Goal: Task Accomplishment & Management: Manage account settings

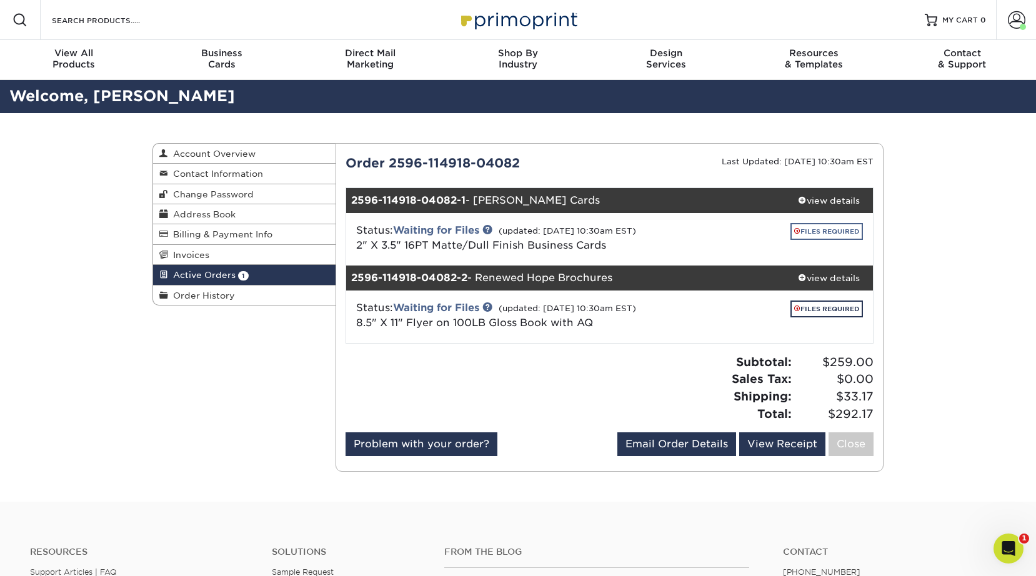
click at [844, 231] on link "FILES REQUIRED" at bounding box center [826, 231] width 72 height 17
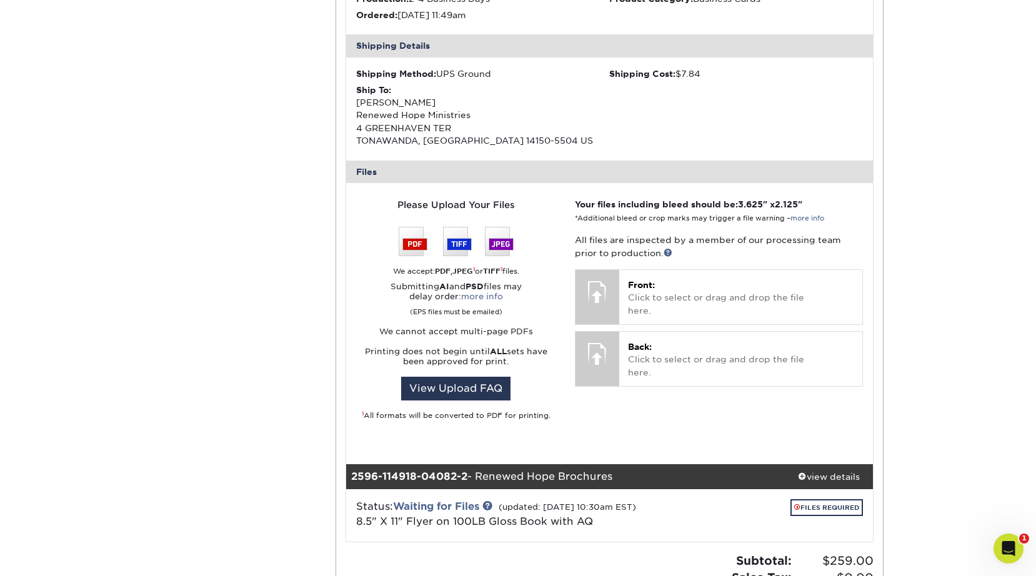
scroll to position [391, 0]
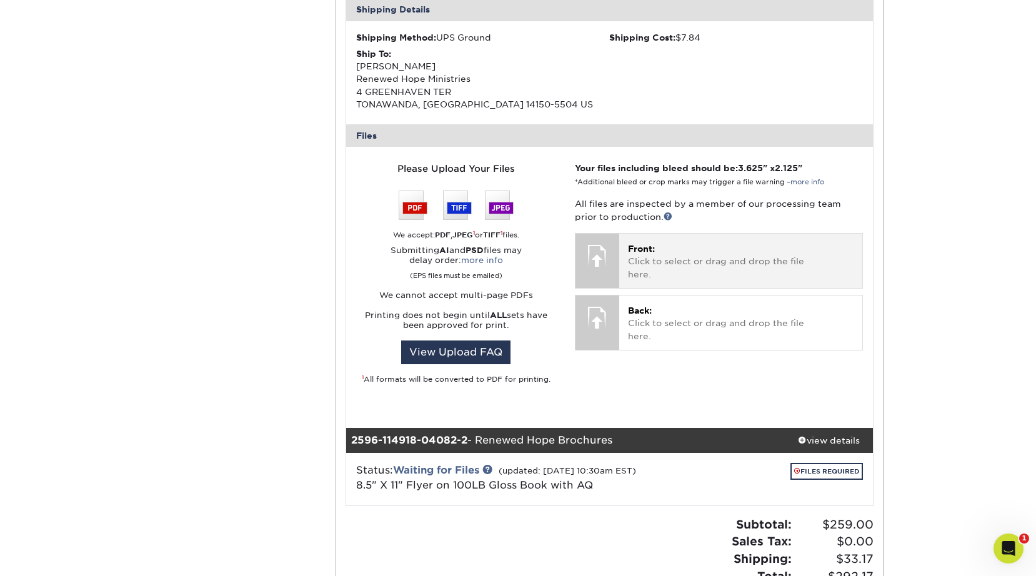
click at [725, 263] on div "Front: Click to select or drag and drop the file here. Choose file" at bounding box center [740, 261] width 243 height 54
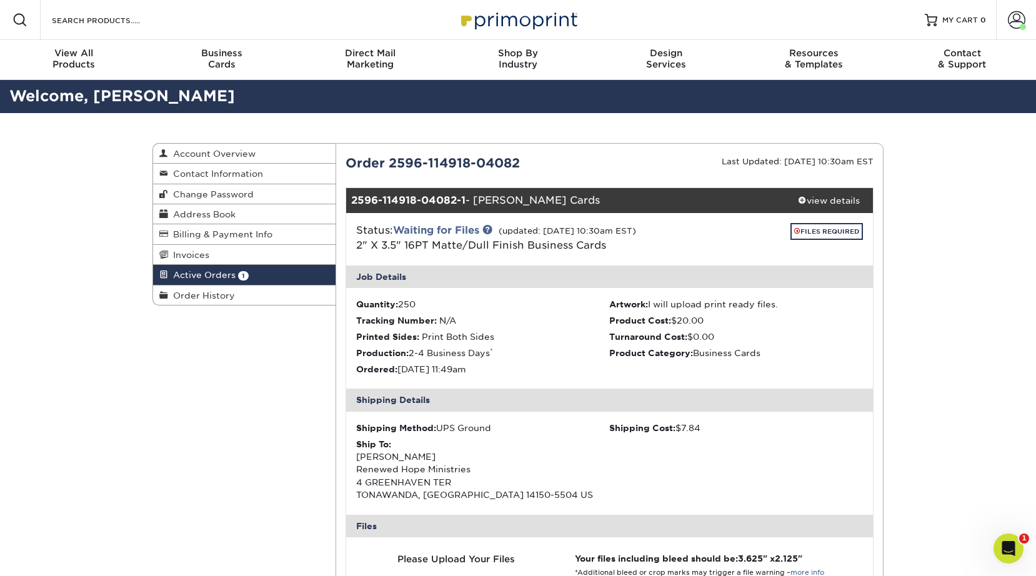
scroll to position [0, 0]
click at [829, 231] on link "FILES REQUIRED" at bounding box center [826, 231] width 72 height 17
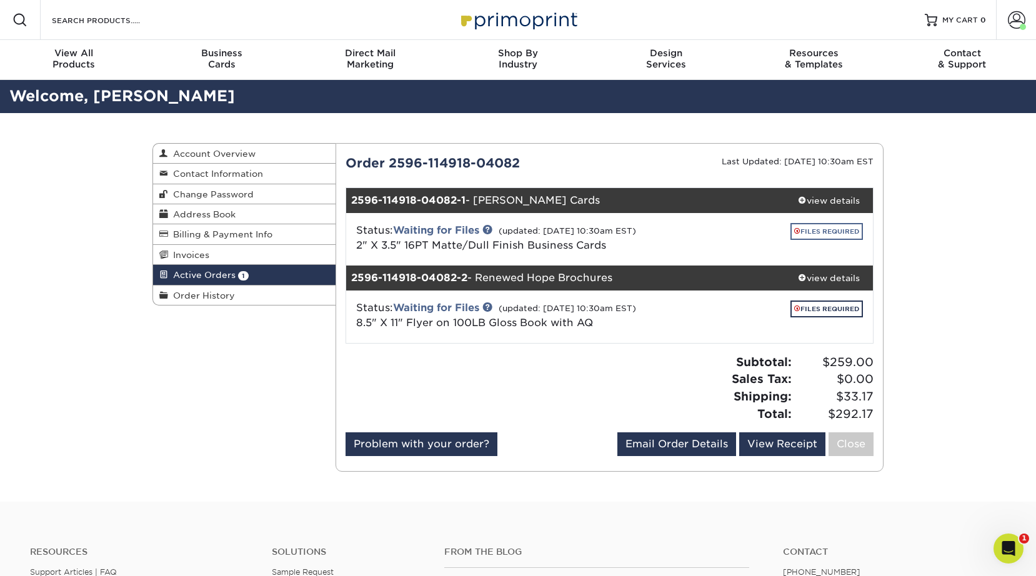
click at [829, 231] on link "FILES REQUIRED" at bounding box center [826, 231] width 72 height 17
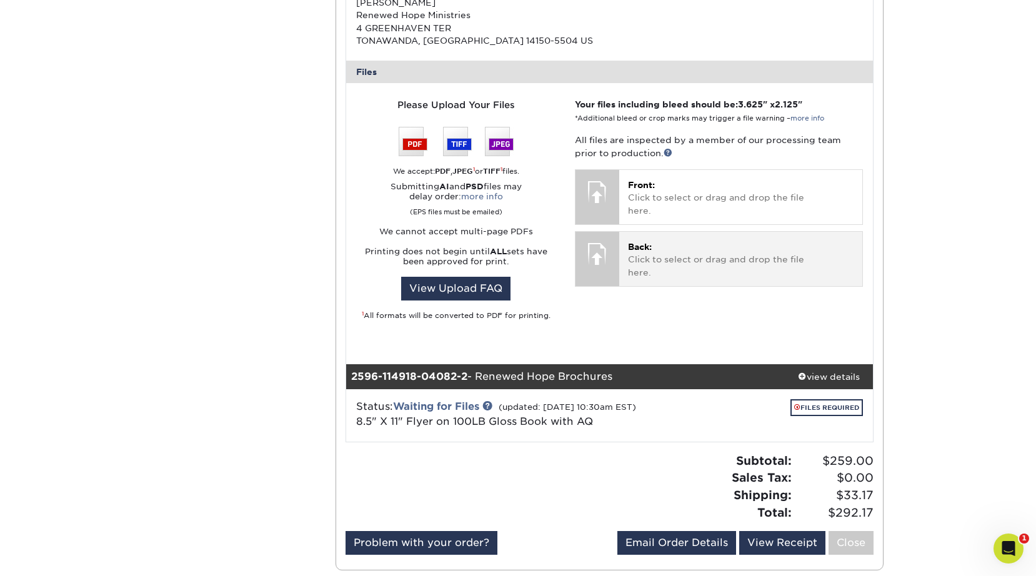
scroll to position [503, 0]
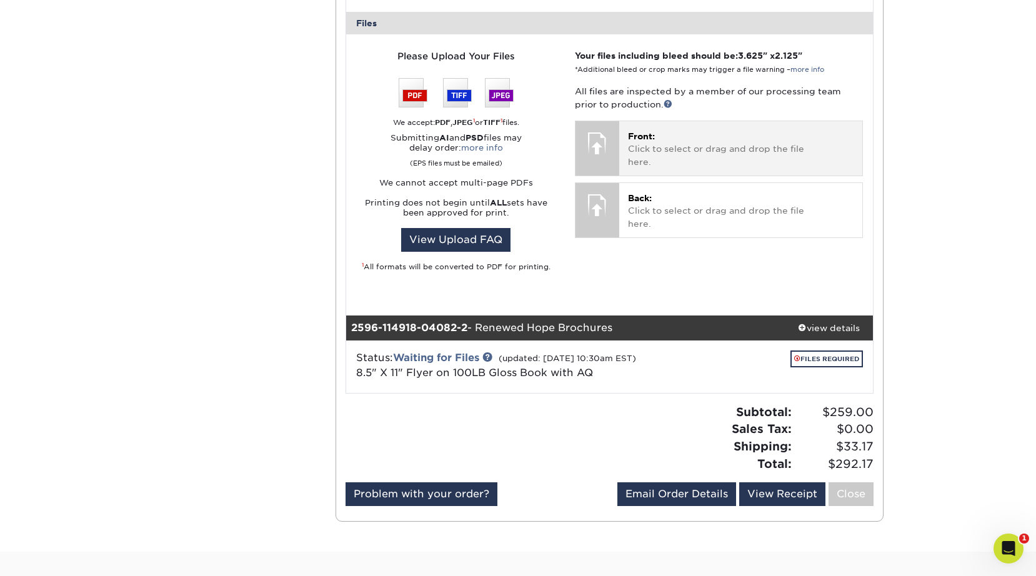
click at [728, 130] on p "Front: Click to select or drag and drop the file here." at bounding box center [741, 149] width 226 height 38
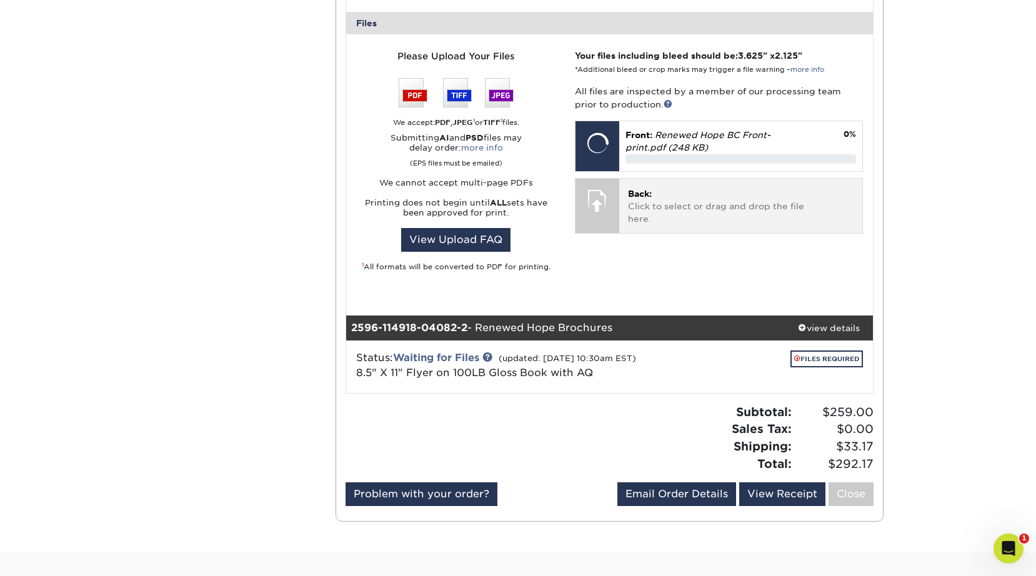
click at [749, 191] on p "Back: Click to select or drag and drop the file here." at bounding box center [741, 206] width 226 height 38
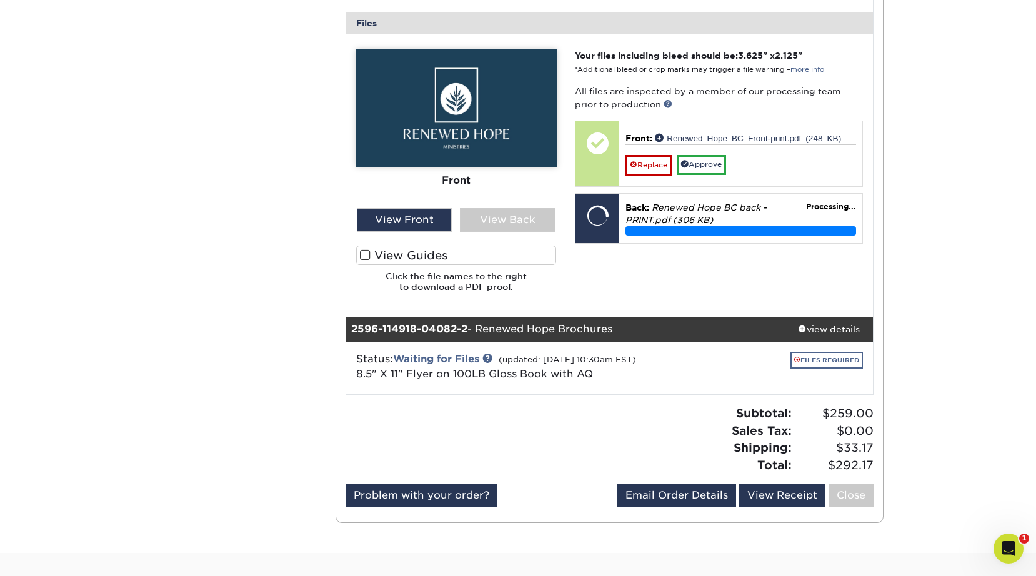
click at [840, 357] on link "FILES REQUIRED" at bounding box center [826, 360] width 72 height 17
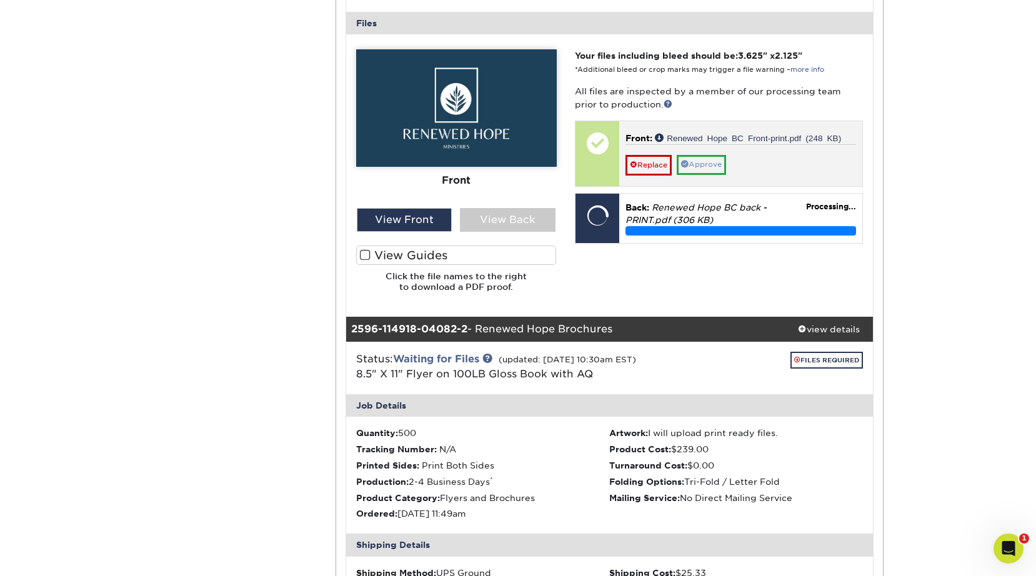
click at [700, 162] on link "Approve" at bounding box center [701, 164] width 49 height 19
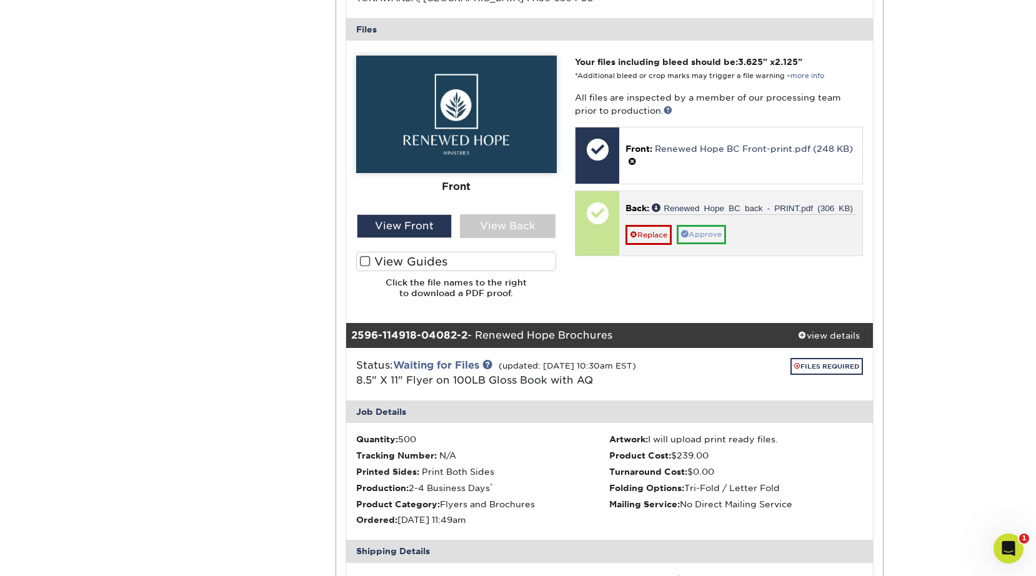
scroll to position [494, 0]
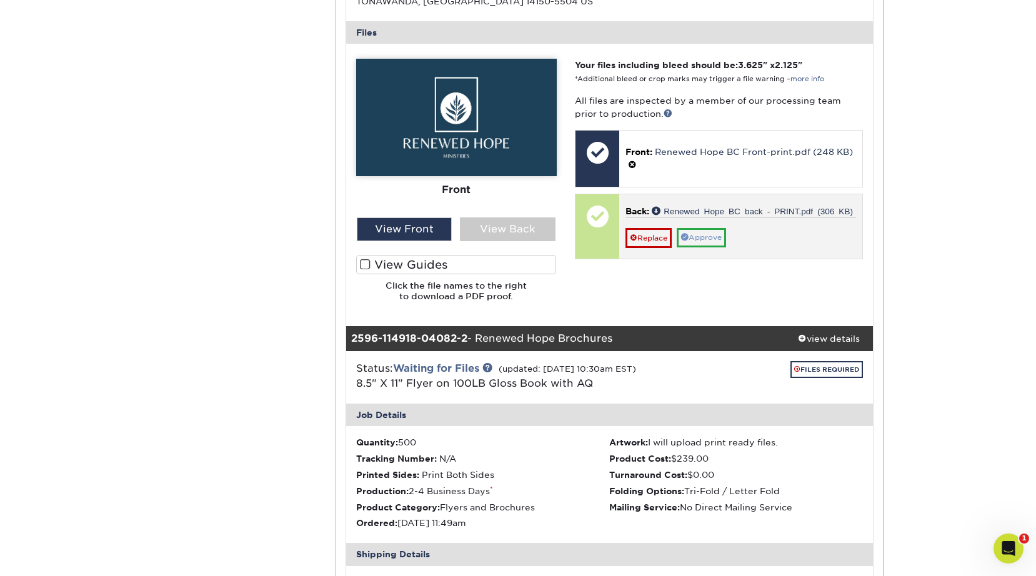
click at [706, 229] on link "Approve" at bounding box center [701, 237] width 49 height 19
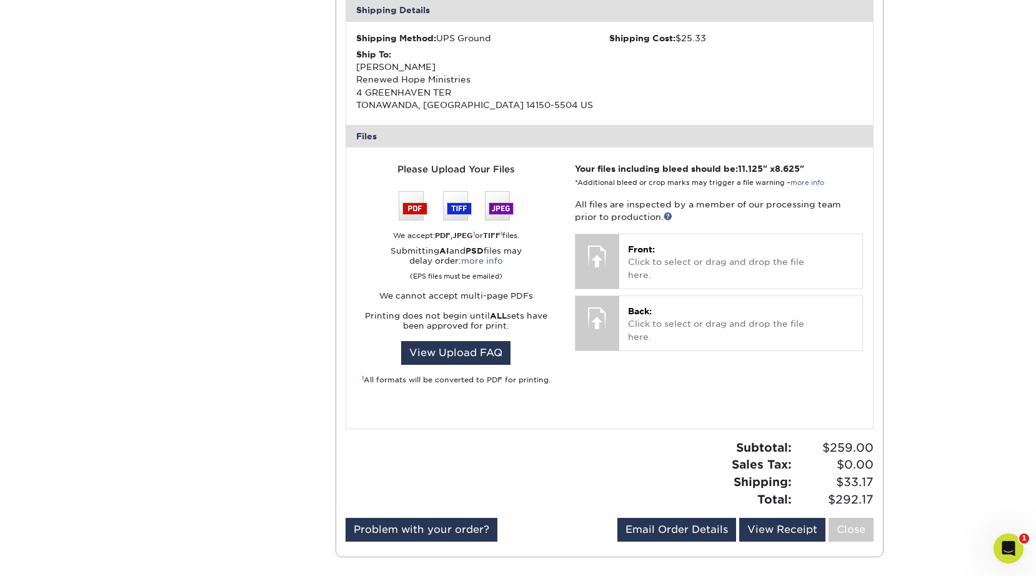
scroll to position [1070, 0]
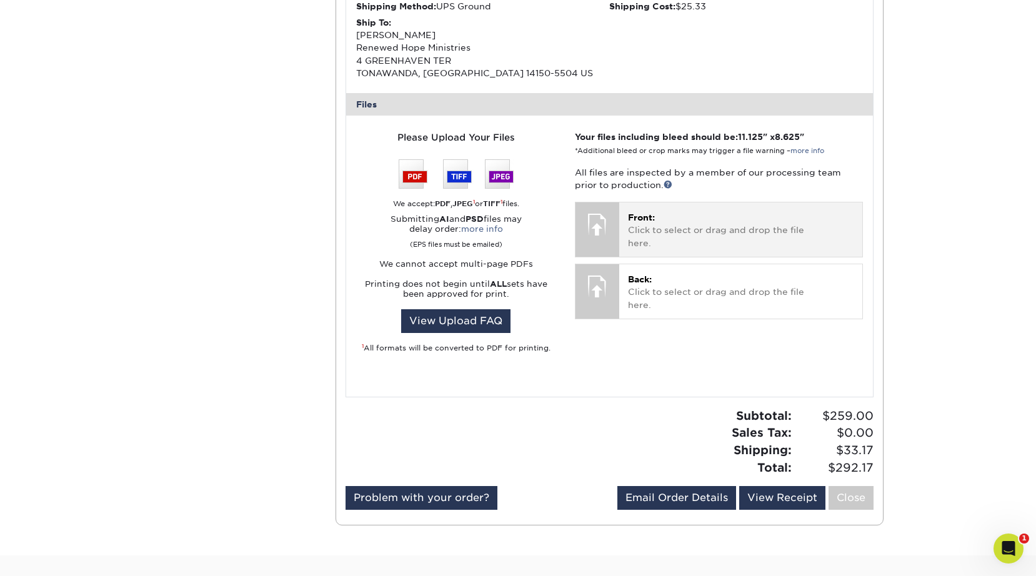
click at [705, 228] on div "Front: Click to select or drag and drop the file here. Choose file" at bounding box center [740, 229] width 243 height 54
click at [706, 215] on p "Front: Click to select or drag and drop the file here." at bounding box center [741, 230] width 226 height 38
click at [661, 211] on p "Front: Click to select or drag and drop the file here." at bounding box center [741, 230] width 226 height 38
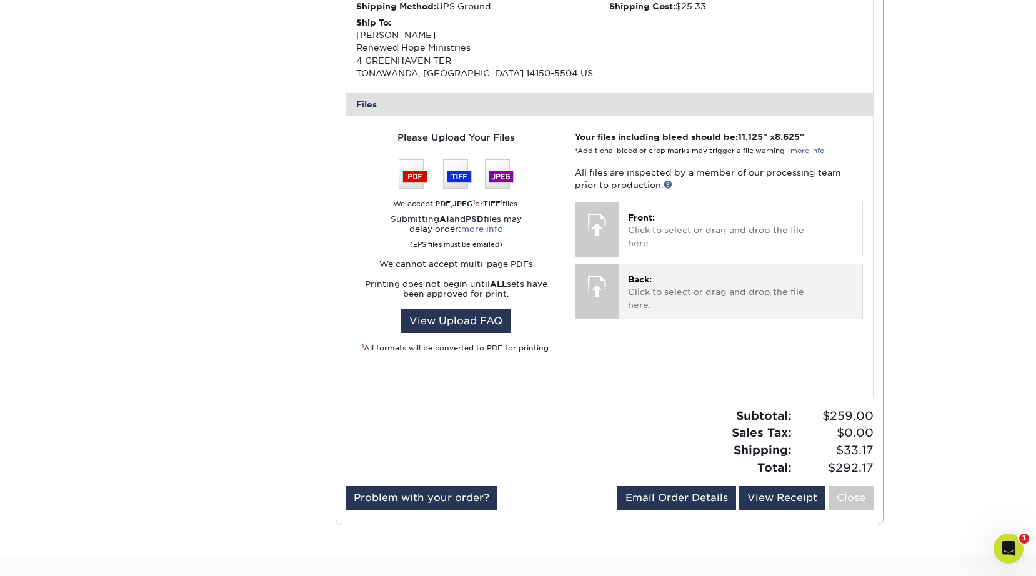
click at [785, 273] on p "Back: Click to select or drag and drop the file here." at bounding box center [741, 292] width 226 height 38
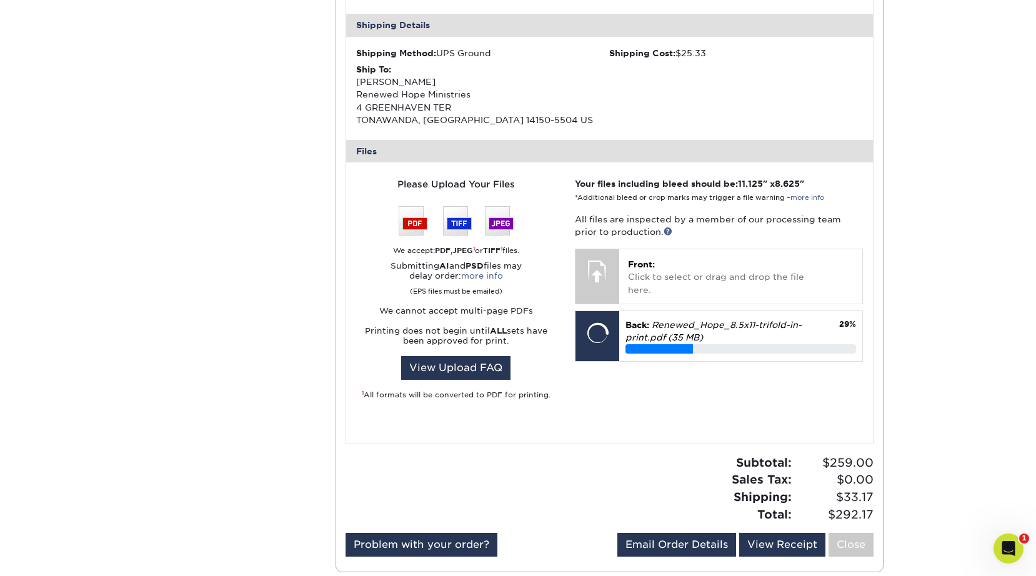
scroll to position [1024, 0]
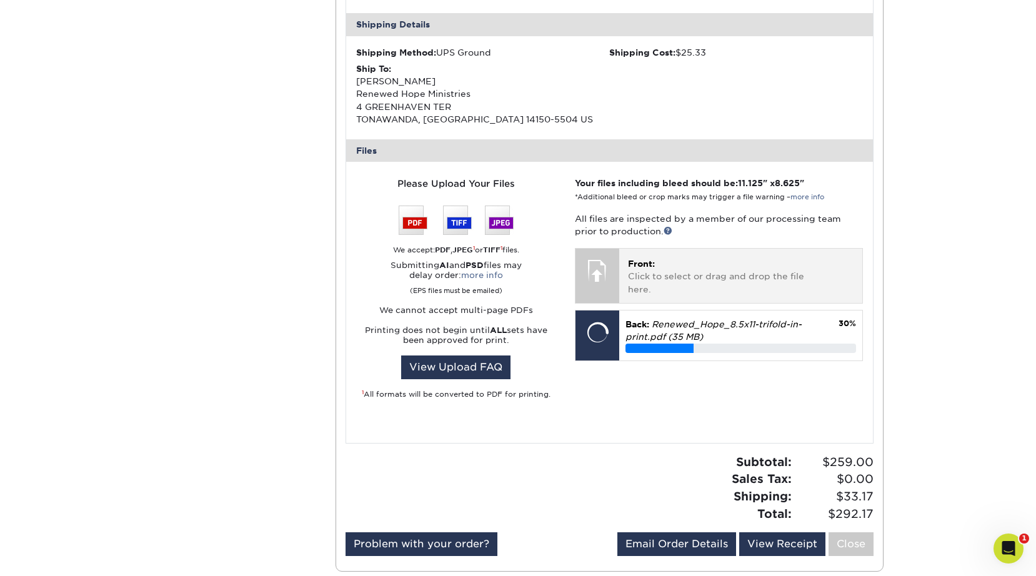
click at [689, 259] on p "Front: Click to select or drag and drop the file here." at bounding box center [741, 276] width 226 height 38
click at [720, 257] on p "Front: Click to select or drag and drop the file here." at bounding box center [741, 276] width 226 height 38
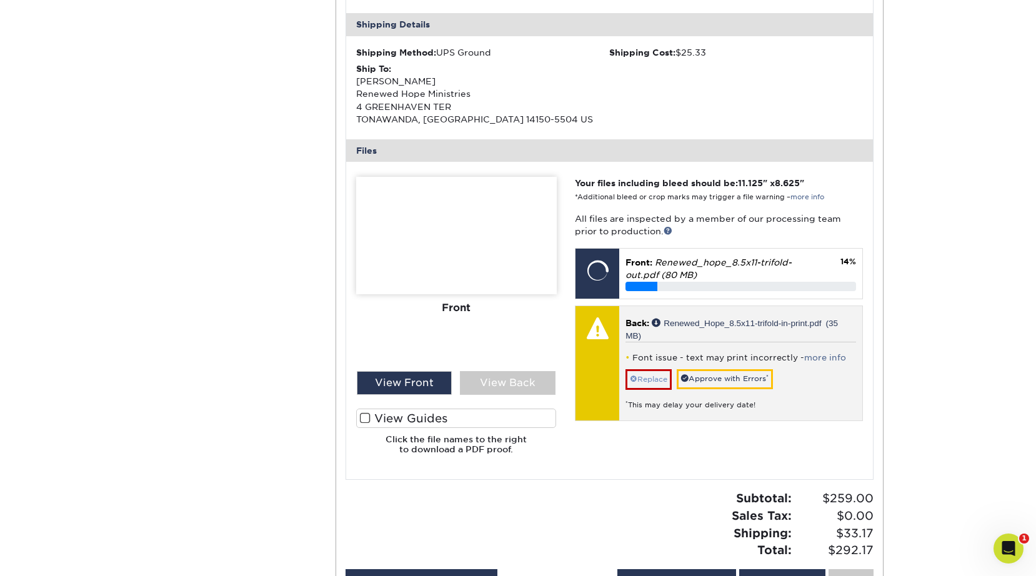
click at [650, 369] on link "Replace" at bounding box center [649, 379] width 46 height 20
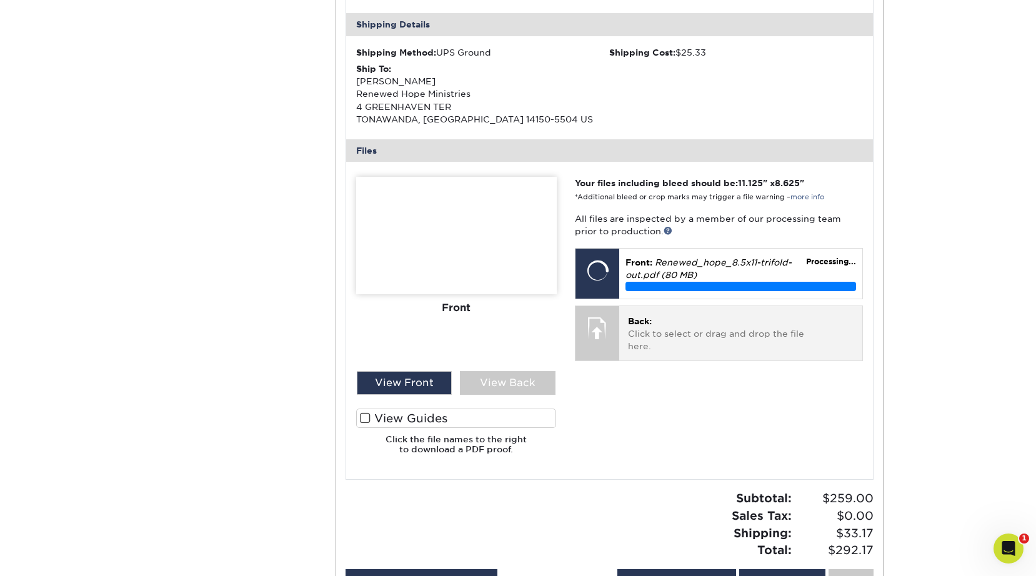
click at [700, 319] on p "Back: Click to select or drag and drop the file here." at bounding box center [741, 334] width 226 height 38
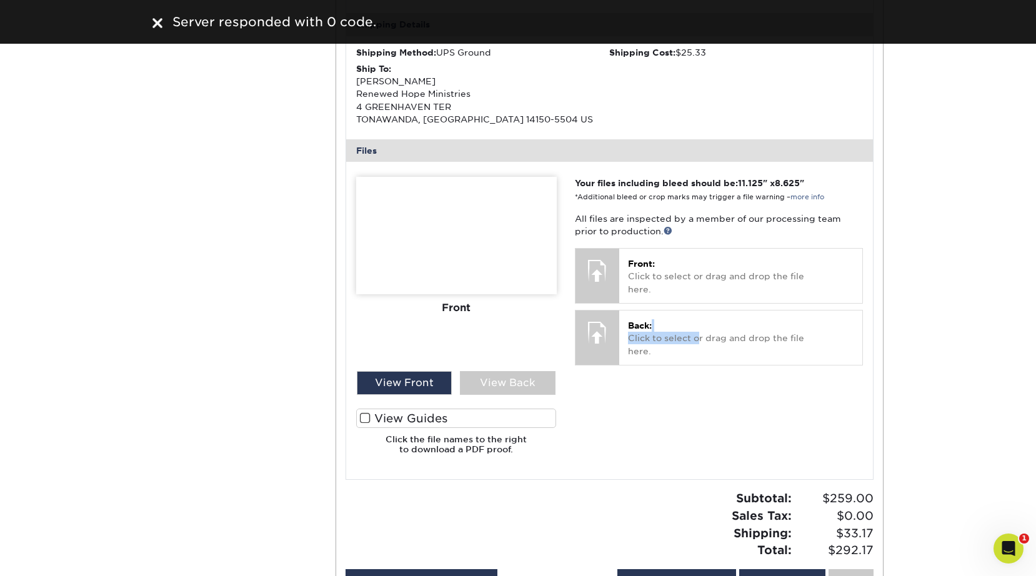
click at [161, 21] on img at bounding box center [157, 23] width 10 height 10
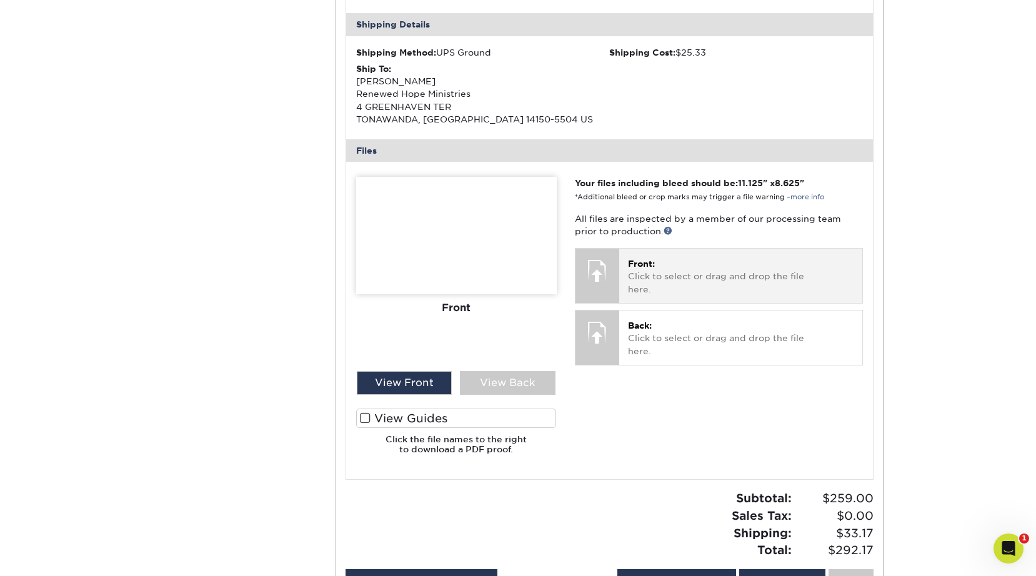
click at [765, 257] on p "Front: Click to select or drag and drop the file here." at bounding box center [741, 276] width 226 height 38
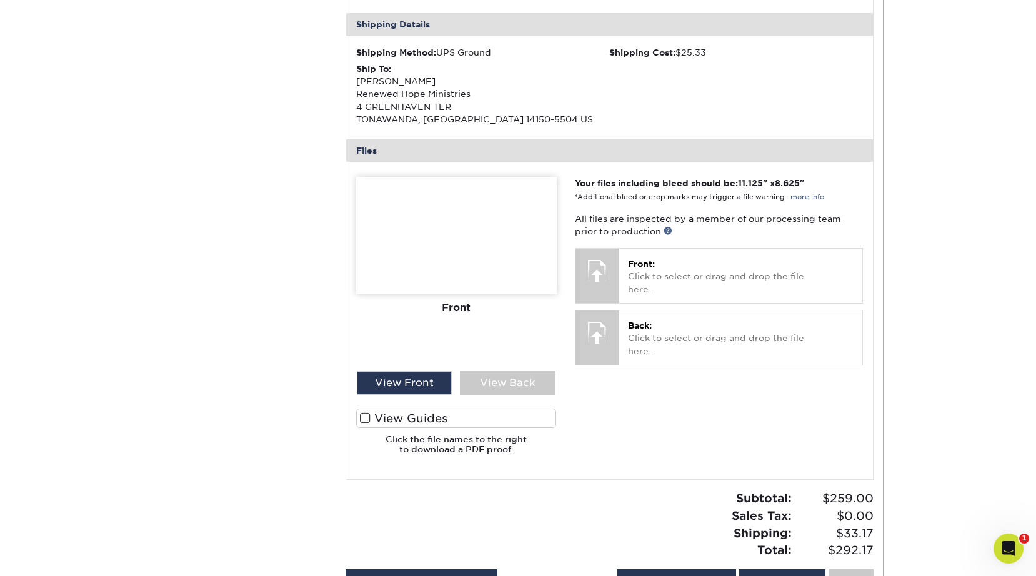
scroll to position [950, 0]
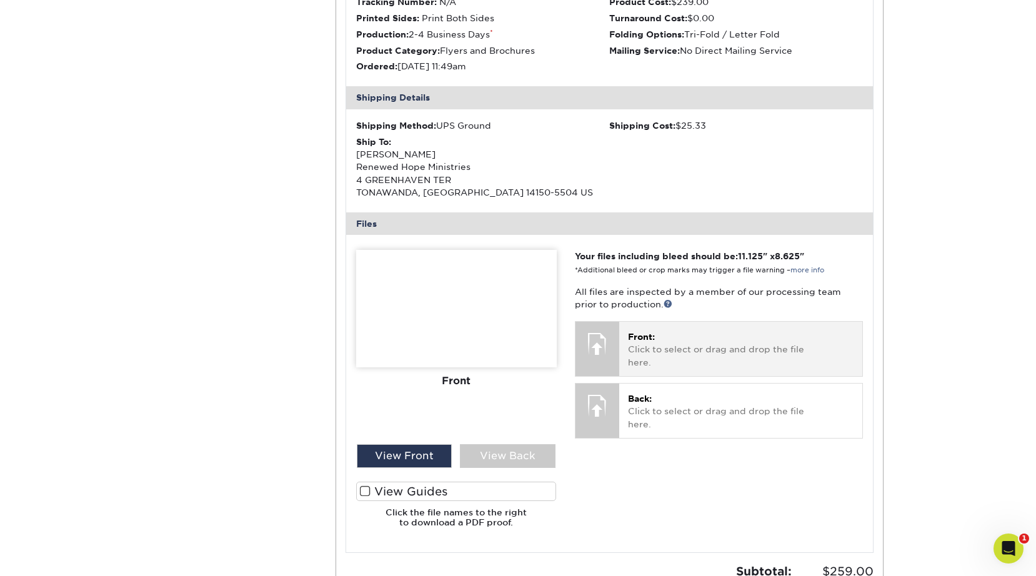
click at [659, 344] on div "Front: Click to select or drag and drop the file here. Choose file Renewed_hope…" at bounding box center [740, 349] width 243 height 54
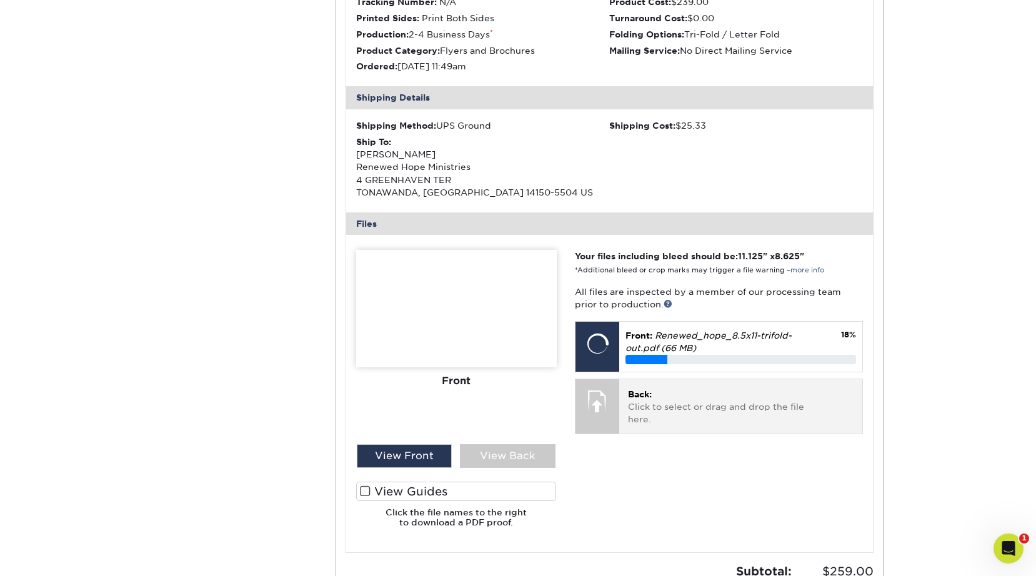
click at [709, 393] on p "Back: Click to select or drag and drop the file here." at bounding box center [741, 407] width 226 height 38
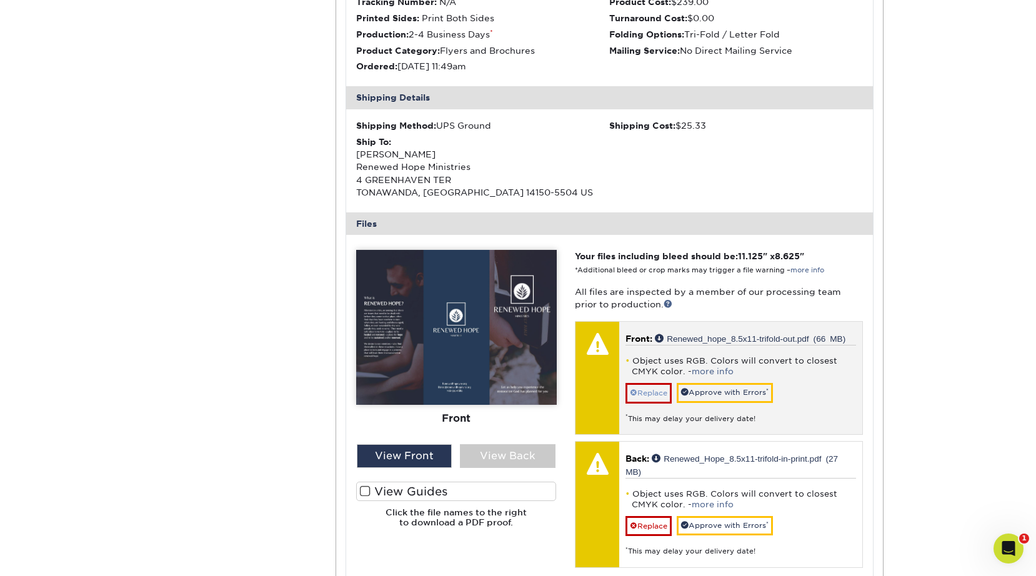
click at [648, 383] on link "Replace" at bounding box center [649, 393] width 46 height 20
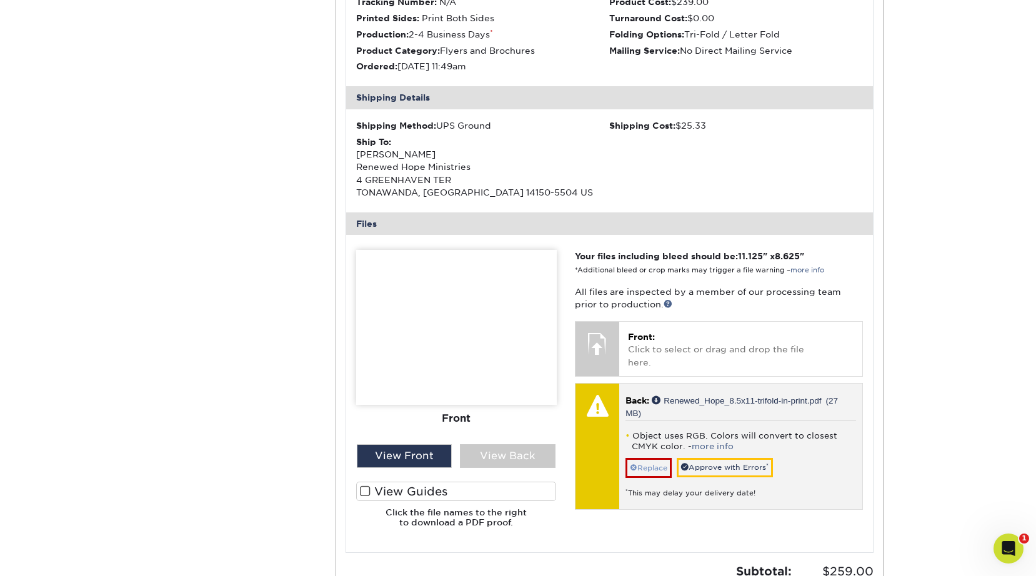
click at [653, 458] on link "Replace" at bounding box center [649, 468] width 46 height 20
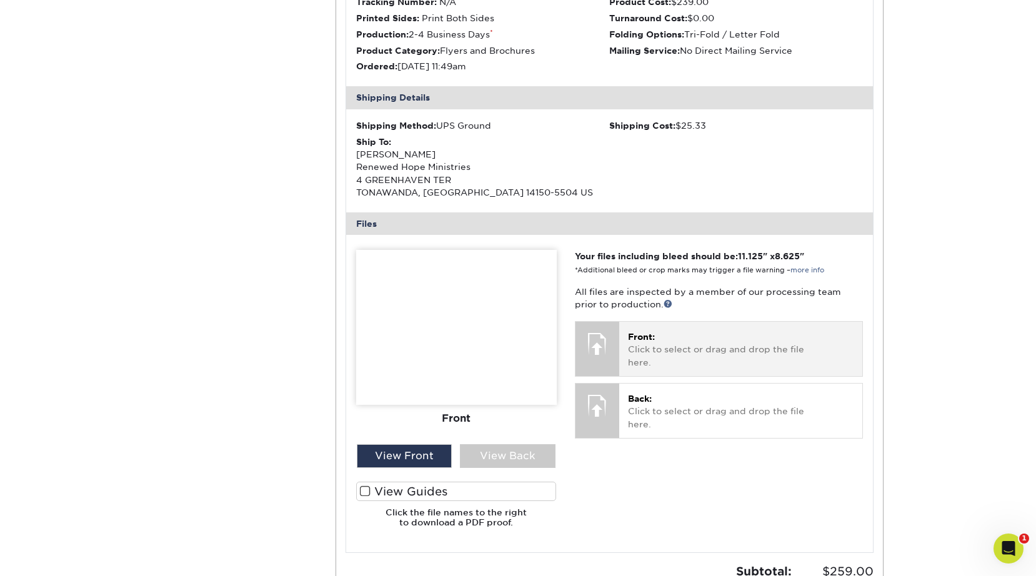
click at [717, 331] on p "Front: Click to select or drag and drop the file here." at bounding box center [741, 350] width 226 height 38
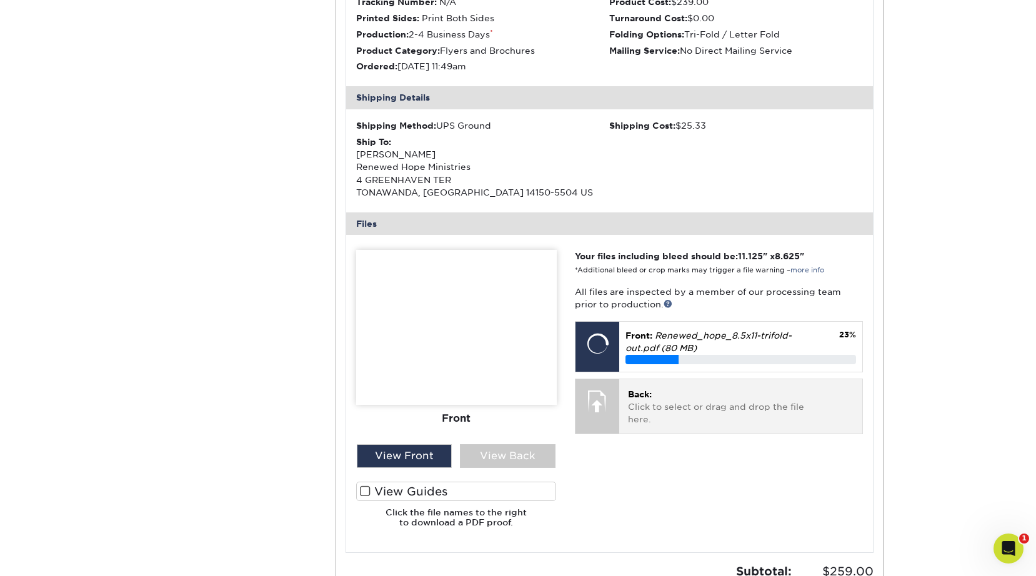
click at [724, 388] on p "Back: Click to select or drag and drop the file here." at bounding box center [741, 407] width 226 height 38
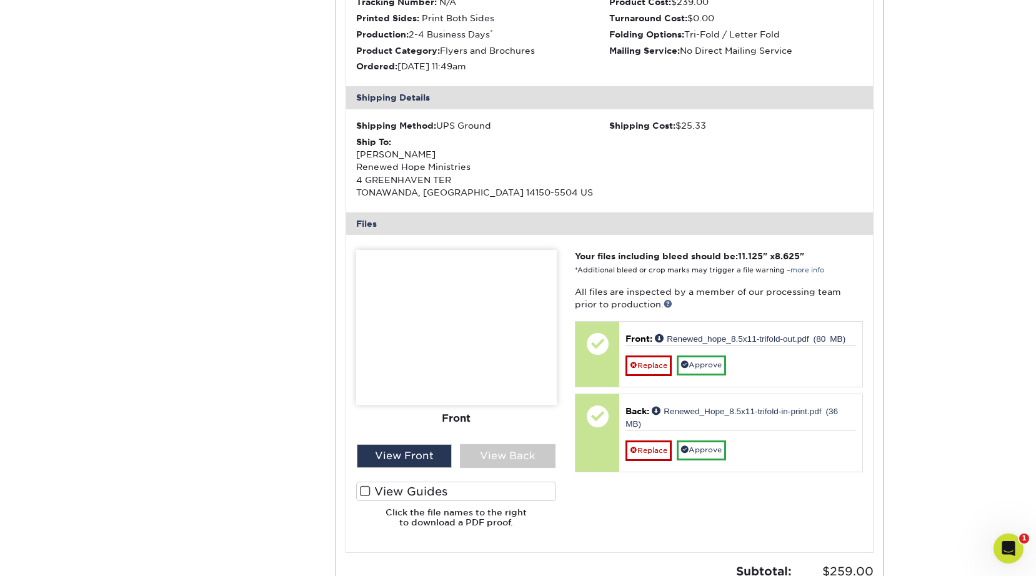
scroll to position [950, 0]
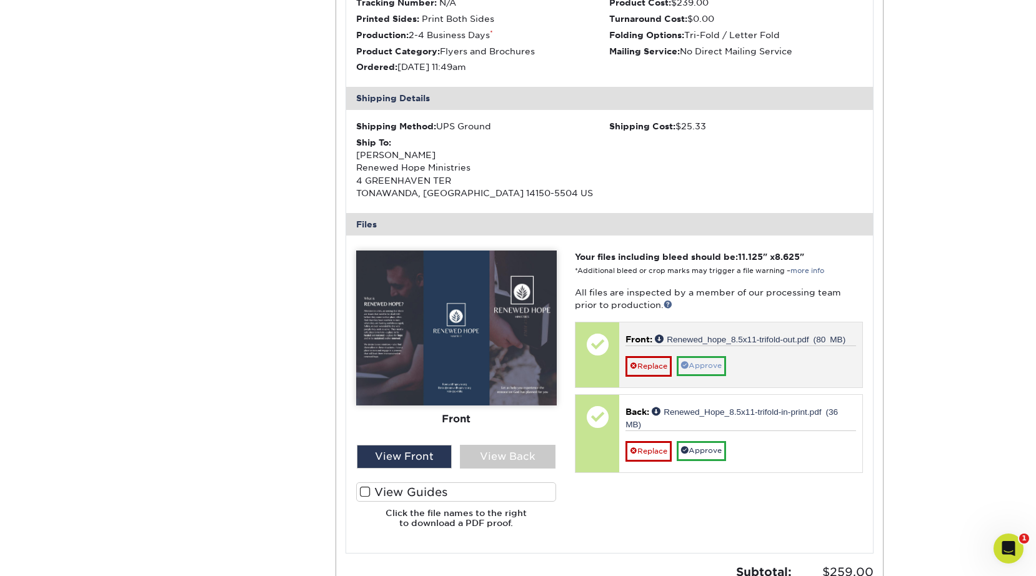
click at [719, 359] on link "Approve" at bounding box center [701, 365] width 49 height 19
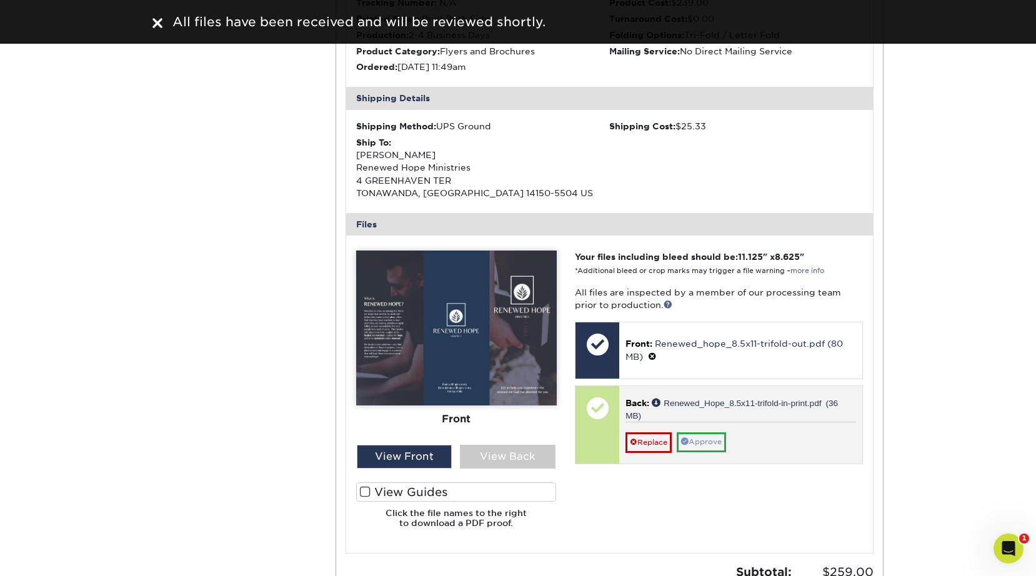
click at [713, 432] on link "Approve" at bounding box center [701, 441] width 49 height 19
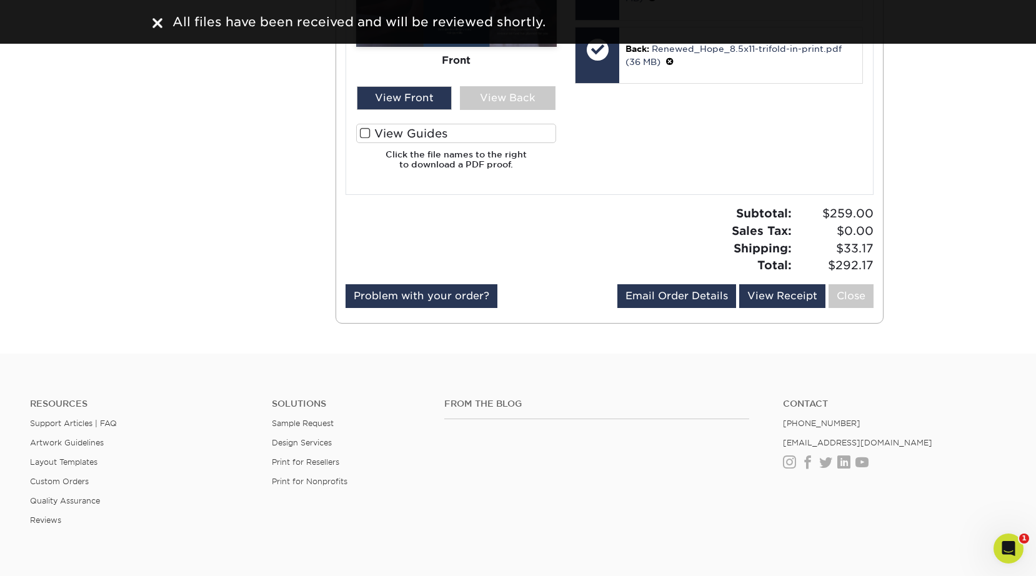
scroll to position [1320, 0]
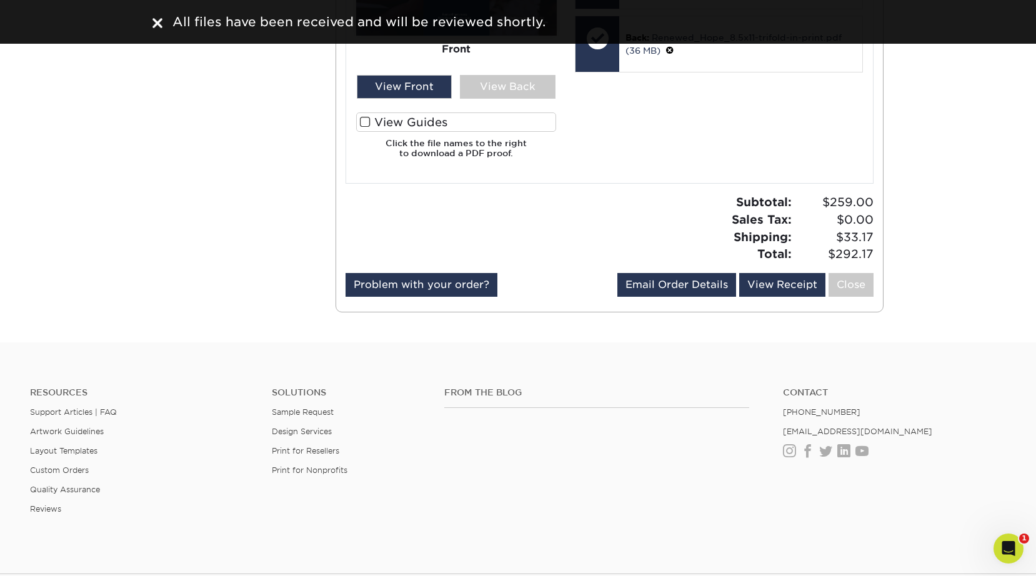
click at [666, 286] on div "Email Order Details [EMAIL_ADDRESS][DOMAIN_NAME] Send View Receipt Close" at bounding box center [745, 287] width 256 height 29
click at [666, 274] on link "Email Order Details" at bounding box center [676, 285] width 119 height 24
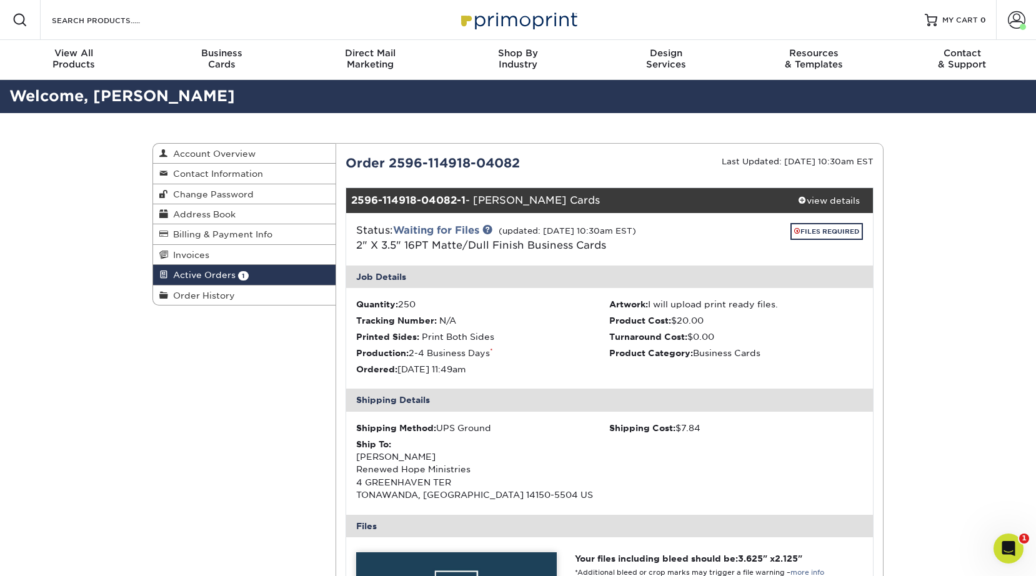
scroll to position [0, 0]
